Goal: Task Accomplishment & Management: Manage account settings

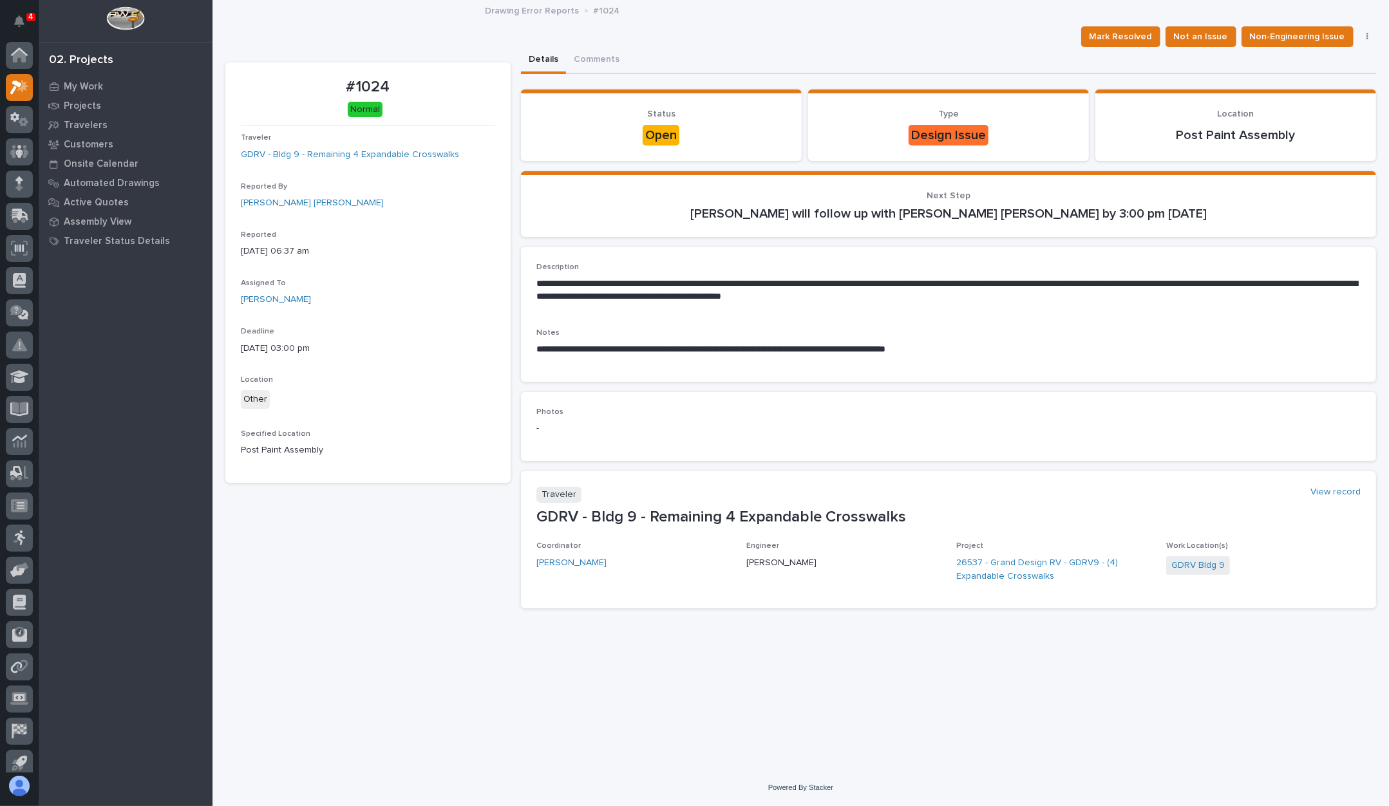
scroll to position [10, 0]
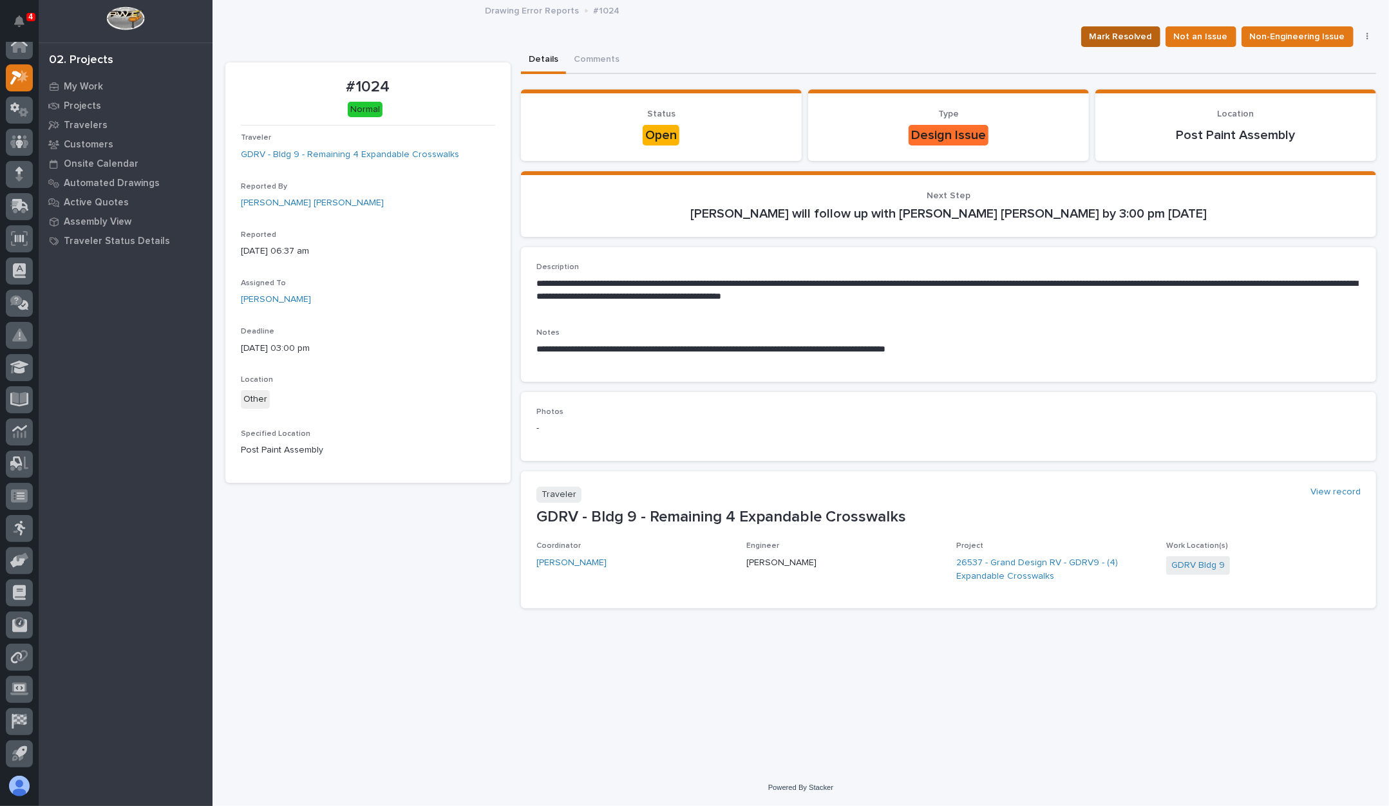
click at [1152, 39] on span "Mark Resolved" at bounding box center [1120, 36] width 62 height 15
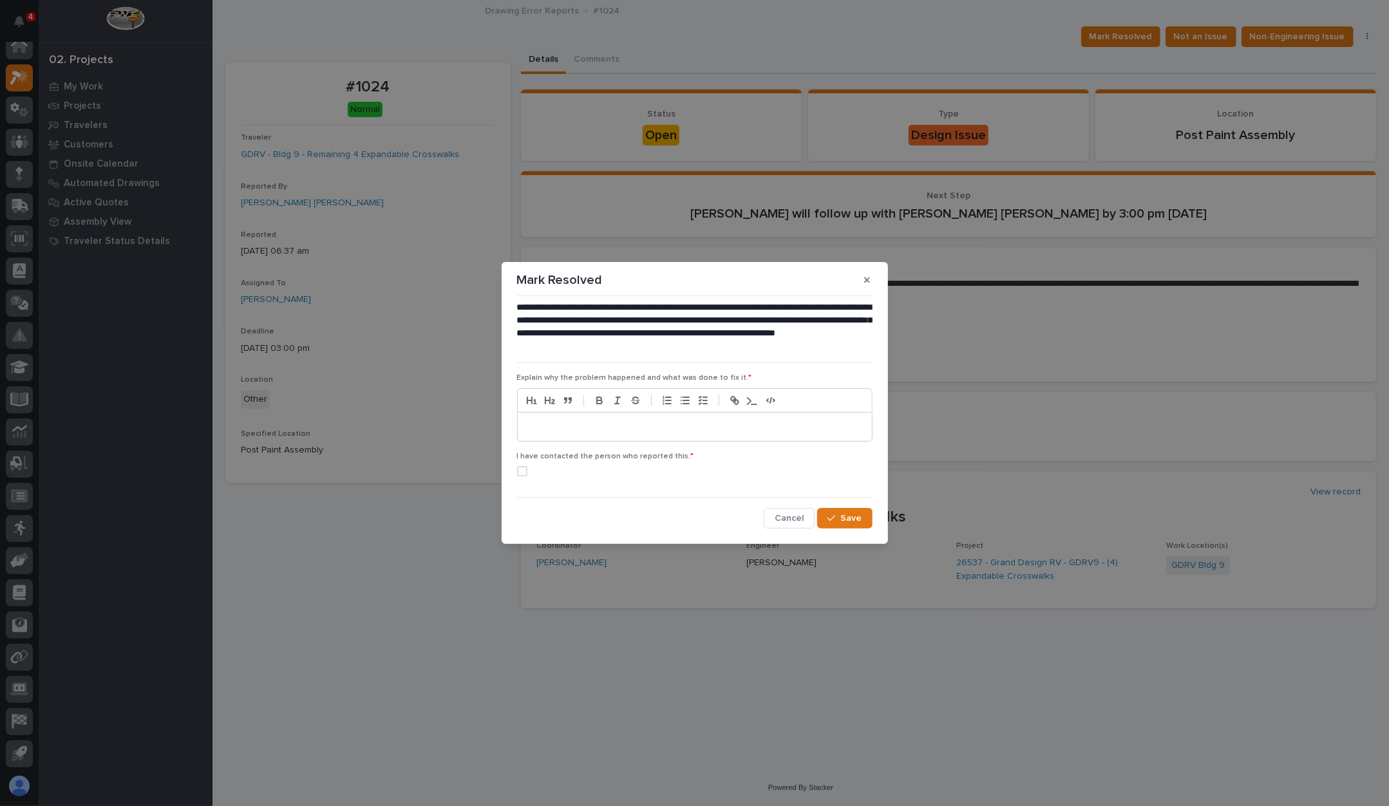
click at [585, 435] on div at bounding box center [695, 427] width 354 height 28
click at [519, 468] on span at bounding box center [522, 471] width 10 height 10
click at [831, 517] on icon "button" at bounding box center [831, 518] width 8 height 9
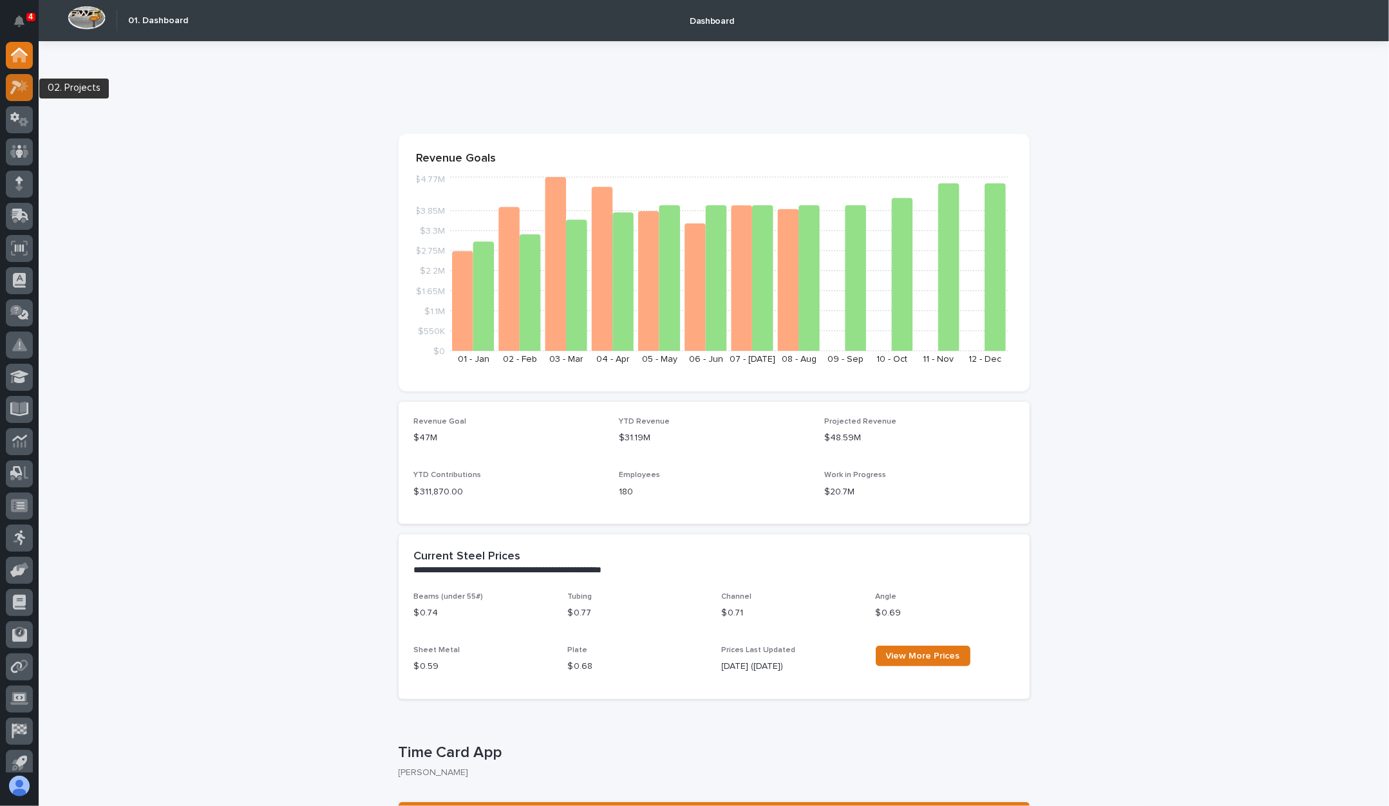
click at [21, 89] on icon at bounding box center [22, 86] width 11 height 13
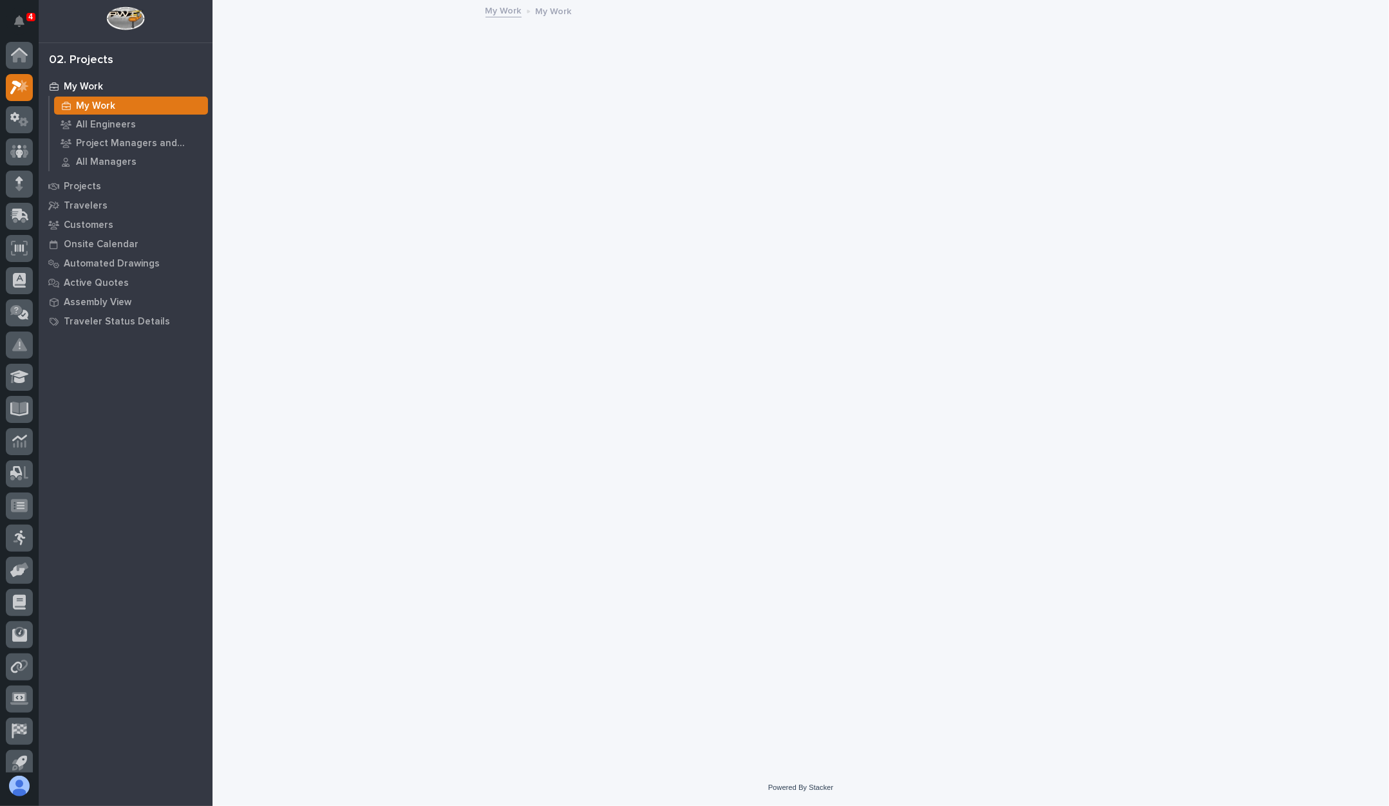
scroll to position [10, 0]
